Goal: Find specific page/section: Find specific page/section

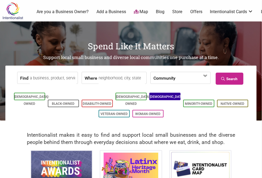
click at [164, 98] on link "[DEMOGRAPHIC_DATA]-Owned" at bounding box center [167, 100] width 35 height 11
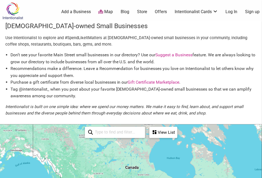
scroll to position [119, 0]
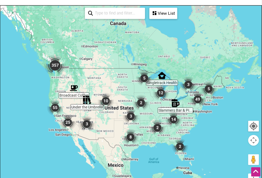
click at [119, 18] on input "search" at bounding box center [117, 13] width 49 height 10
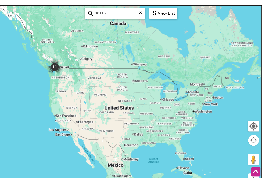
type input "98116"
click at [156, 19] on div "View List" at bounding box center [163, 13] width 27 height 10
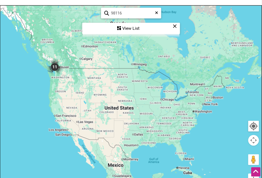
click at [219, 49] on div at bounding box center [130, 110] width 261 height 209
click at [52, 85] on div at bounding box center [130, 110] width 261 height 209
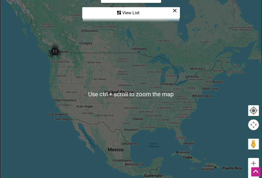
scroll to position [89, 0]
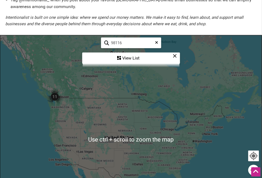
click at [130, 26] on em "Intentionalist is built on one simple idea: where we spend our money matters. W…" at bounding box center [124, 20] width 238 height 11
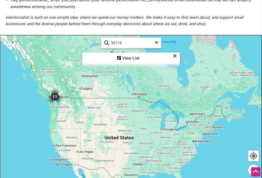
click at [156, 47] on icon at bounding box center [156, 45] width 3 height 8
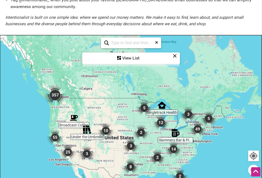
click at [54, 100] on img "357" at bounding box center [54, 95] width 21 height 21
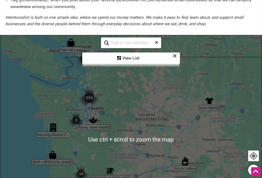
scroll to position [149, 0]
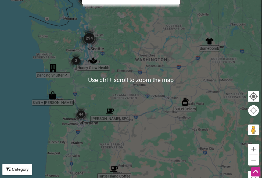
click at [91, 45] on img "294" at bounding box center [88, 38] width 21 height 21
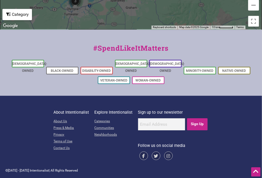
scroll to position [305, 0]
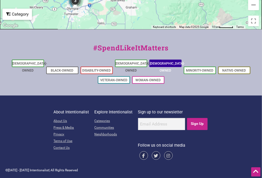
click at [164, 68] on link "[DEMOGRAPHIC_DATA]-Owned" at bounding box center [167, 67] width 35 height 11
